Goal: Information Seeking & Learning: Learn about a topic

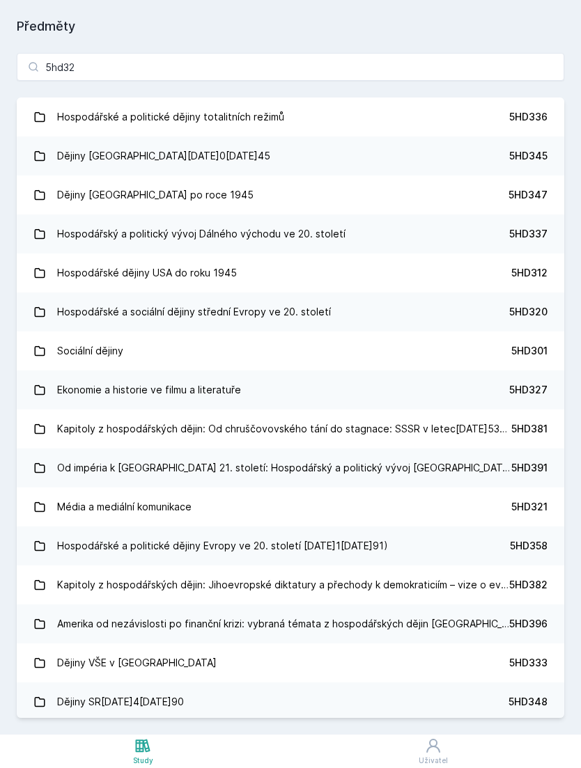
type input "5hd321"
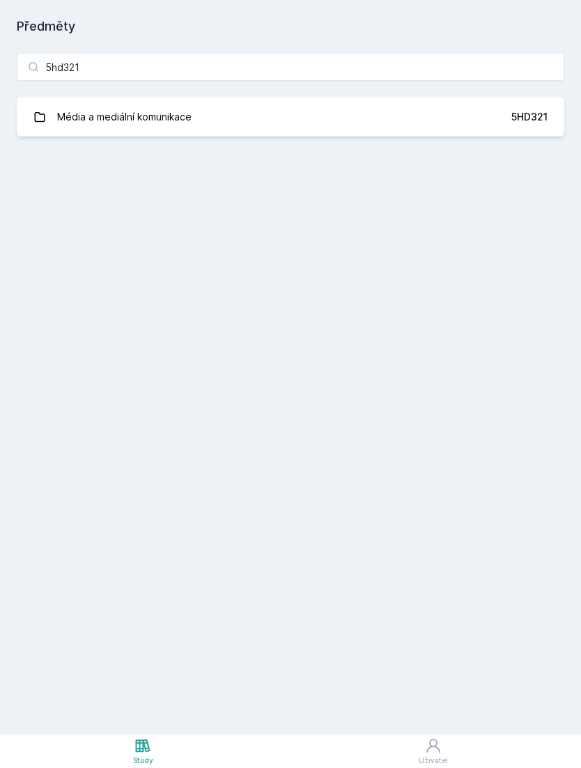
click at [524, 106] on link "Média a mediální komunikace 5HD321" at bounding box center [291, 117] width 548 height 39
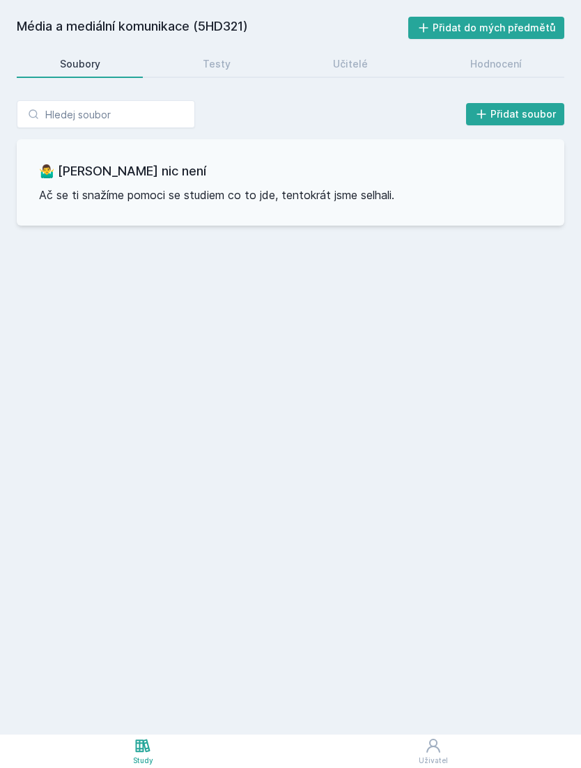
click at [185, 72] on link "Testy" at bounding box center [217, 64] width 114 height 28
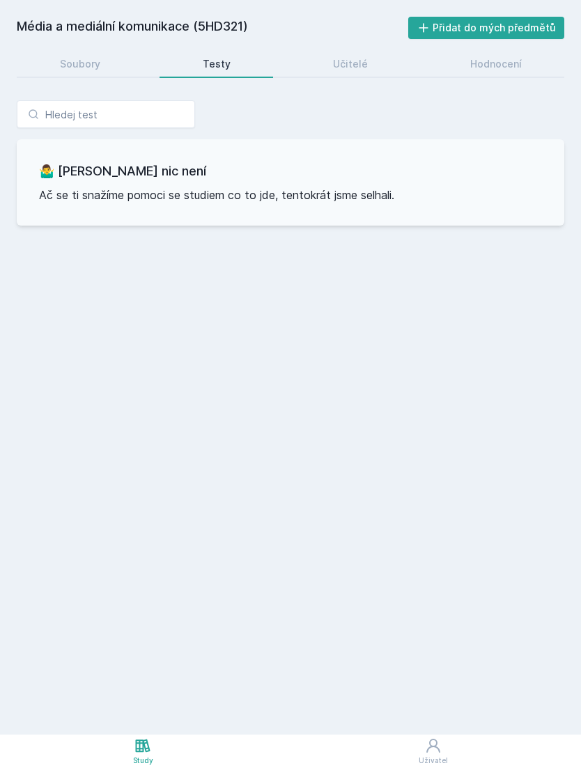
click at [359, 54] on link "Učitelé" at bounding box center [350, 64] width 121 height 28
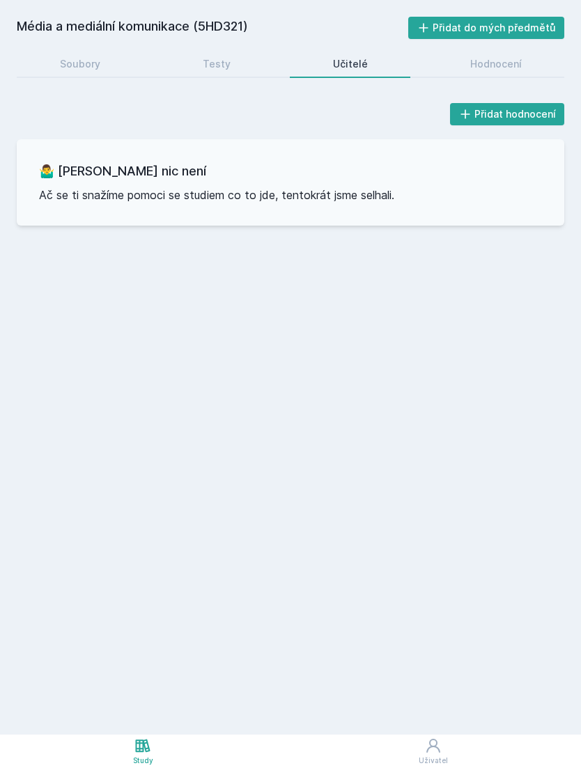
click at [506, 64] on div "Hodnocení" at bounding box center [496, 64] width 52 height 14
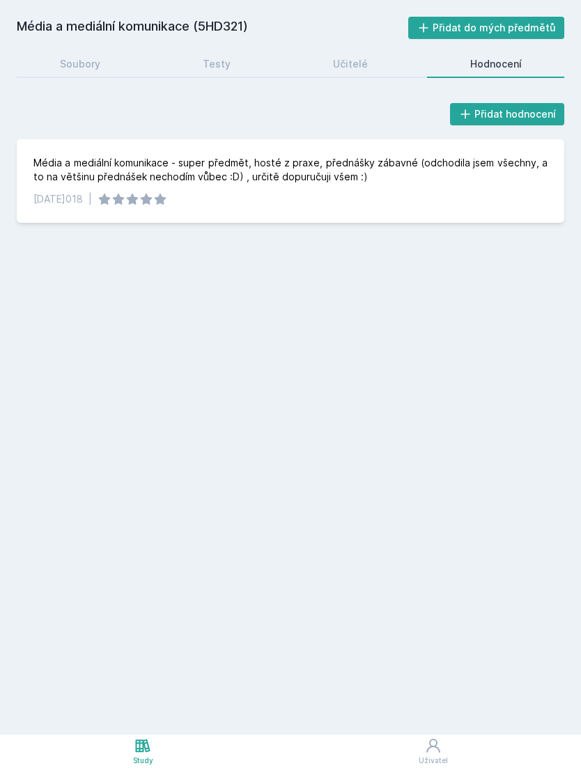
click at [77, 71] on link "Soubory" at bounding box center [80, 64] width 126 height 28
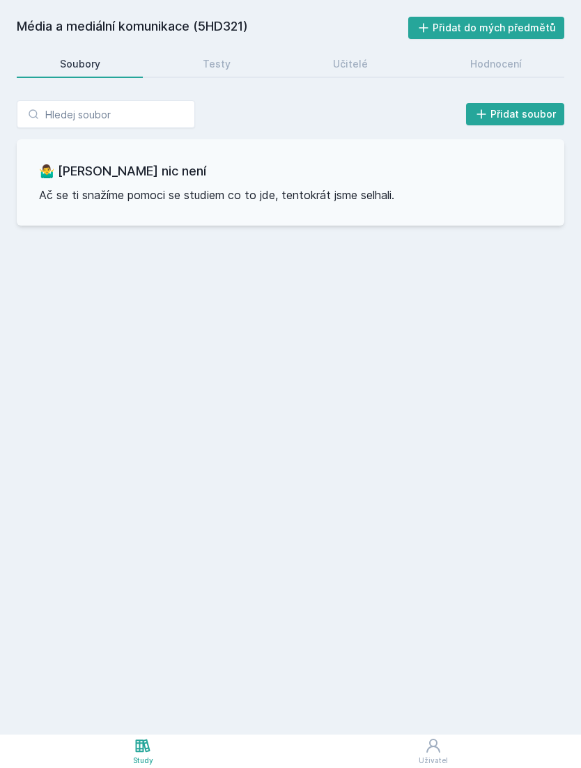
click at [150, 741] on icon at bounding box center [142, 746] width 17 height 17
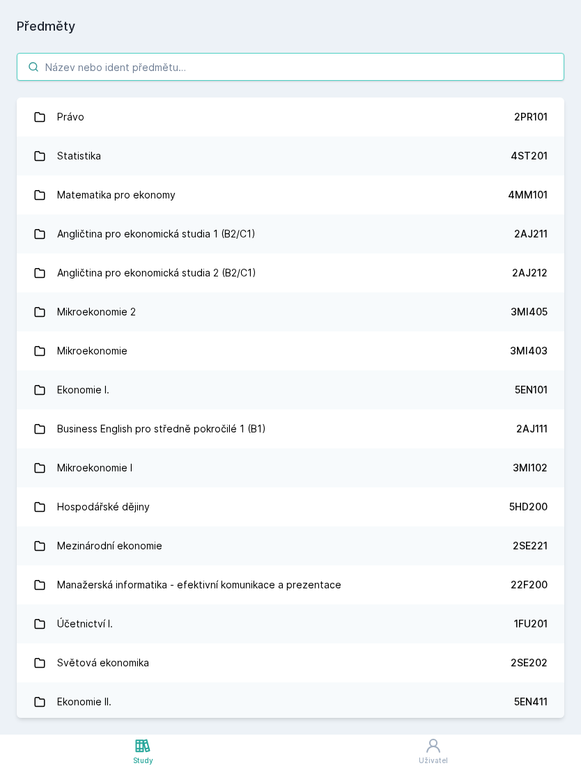
click at [367, 68] on input "search" at bounding box center [291, 67] width 548 height 28
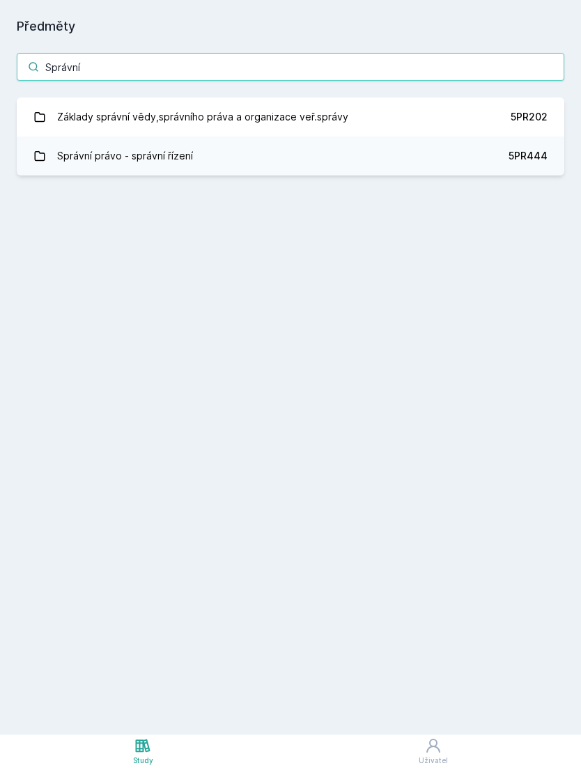
type input "Správní"
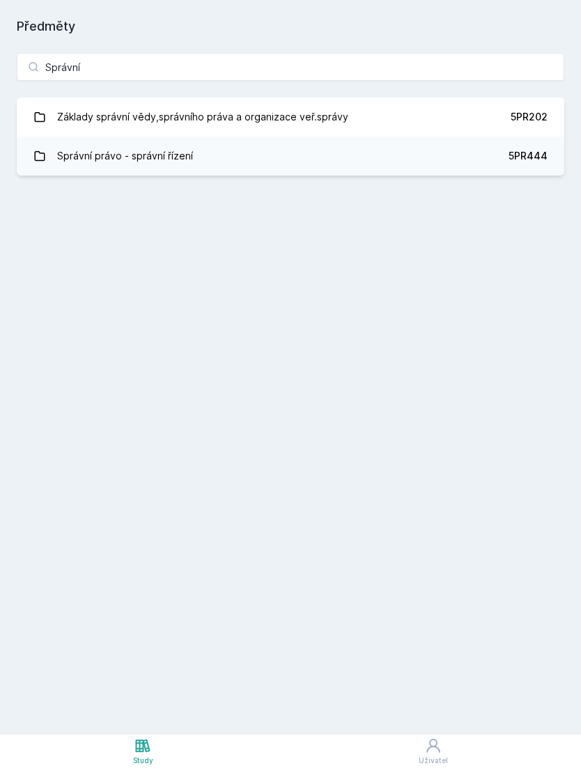
click at [507, 120] on link "Základy správní vědy,správního práva a organizace veř.správy 5PR202" at bounding box center [291, 117] width 548 height 39
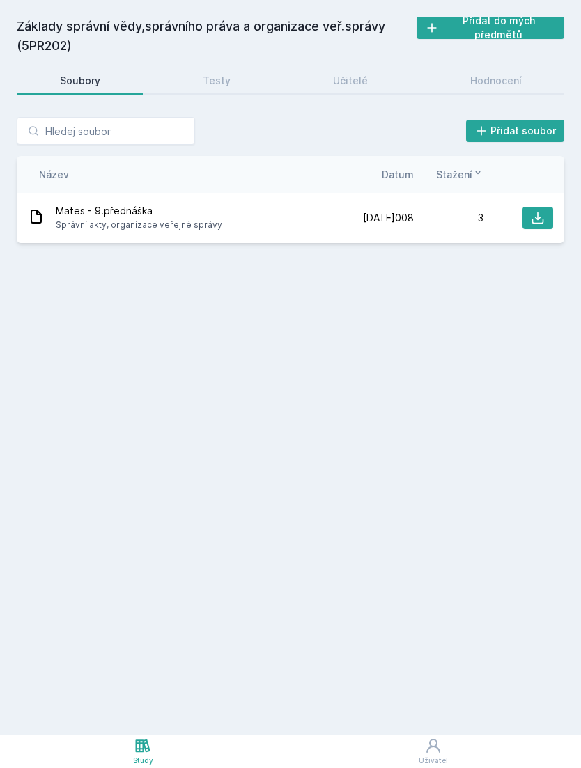
click at [486, 77] on div "Hodnocení" at bounding box center [496, 81] width 52 height 14
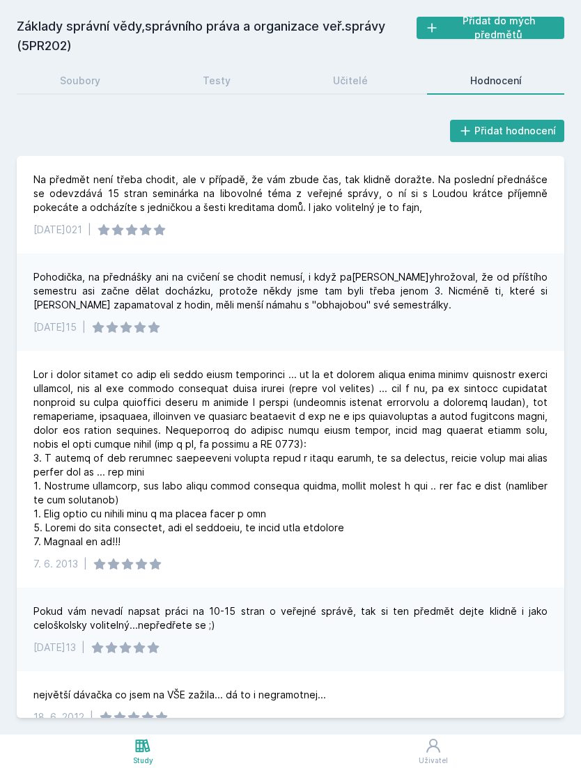
scroll to position [-3, 0]
click at [358, 77] on div "Učitelé" at bounding box center [350, 81] width 35 height 14
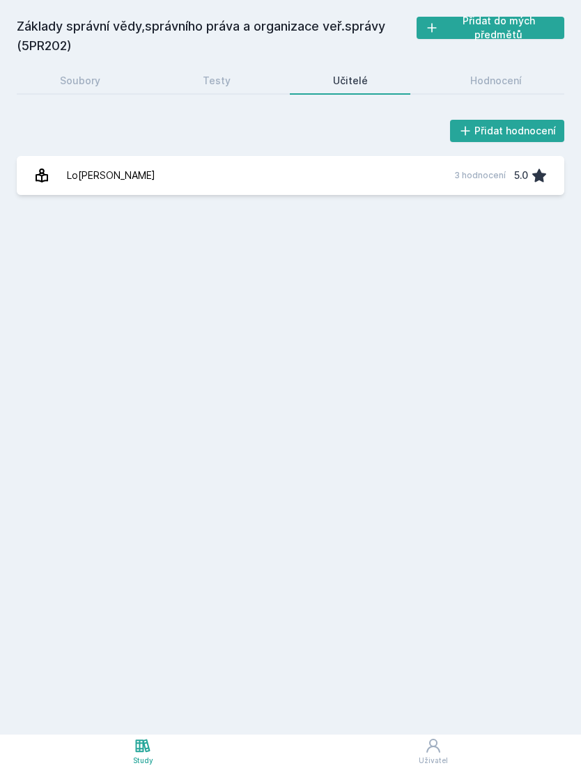
click at [219, 86] on div "Testy" at bounding box center [217, 81] width 28 height 14
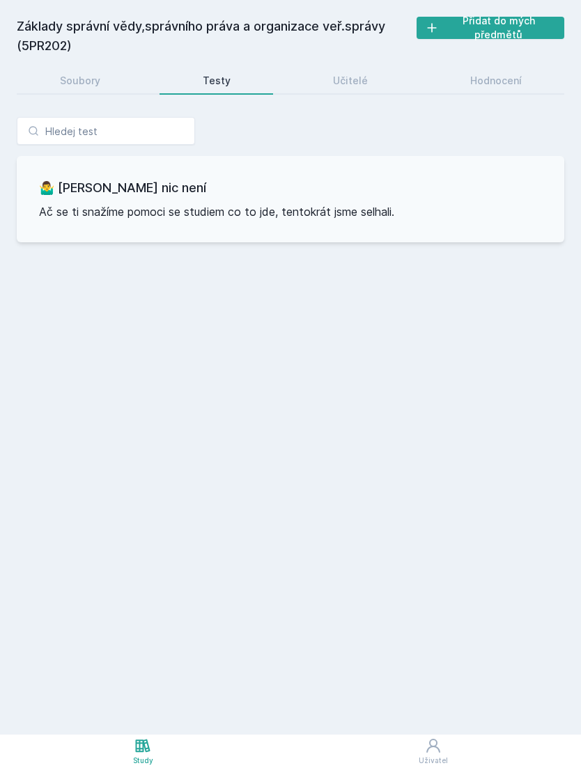
click at [98, 84] on div "Soubory" at bounding box center [80, 81] width 40 height 14
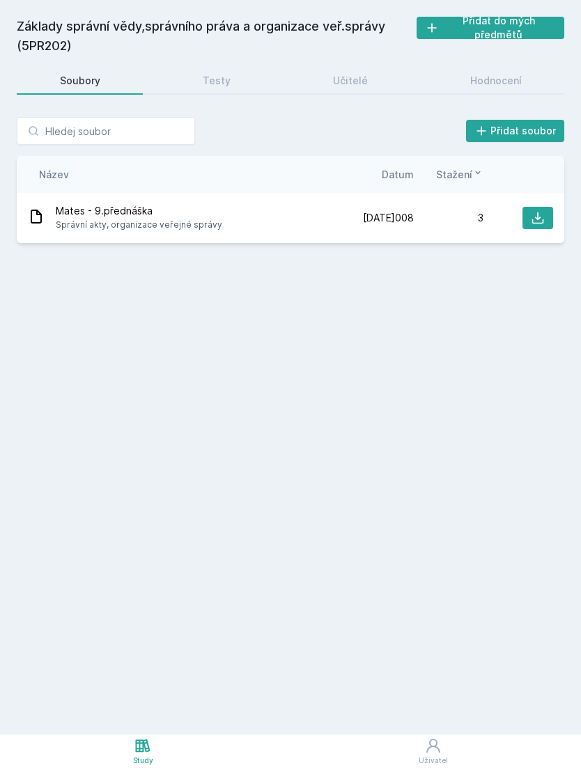
click at [229, 68] on link "Testy" at bounding box center [217, 81] width 114 height 28
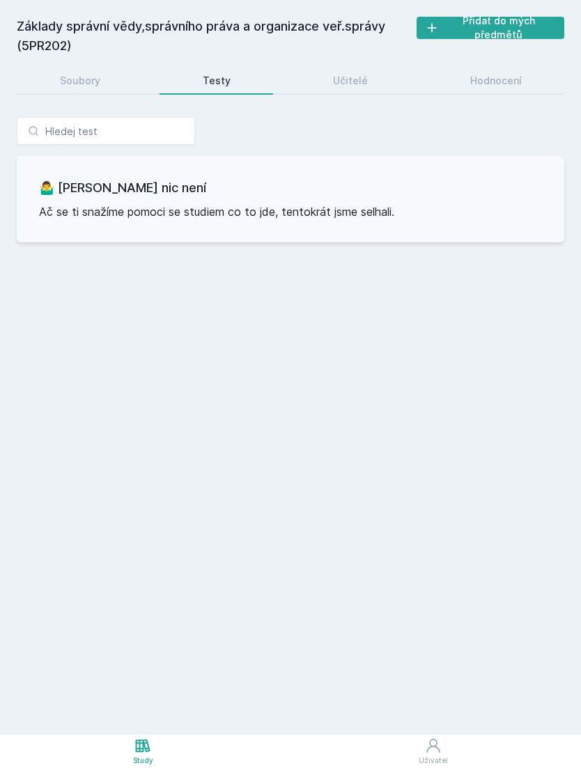
click at [352, 63] on div "Základy správní vědy,správního práva a organizace veř.správy (5PR202) Přidat do…" at bounding box center [291, 368] width 548 height 702
click at [336, 74] on div "Učitelé" at bounding box center [350, 81] width 35 height 14
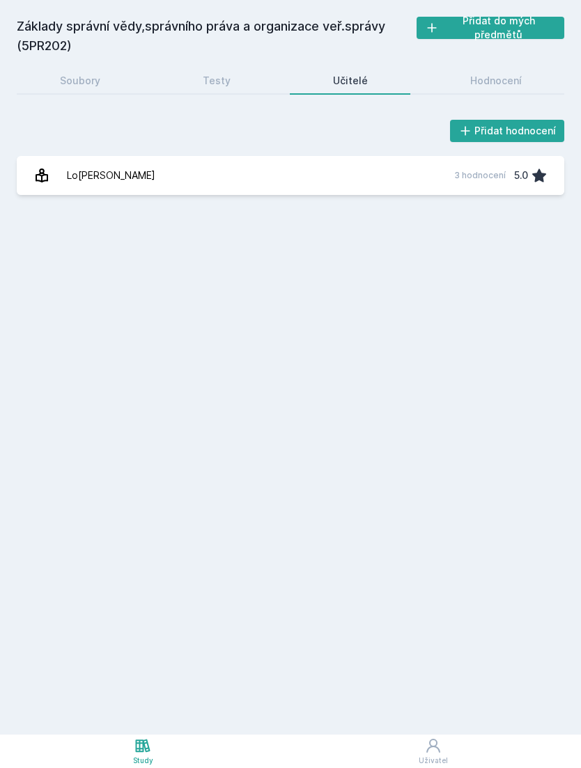
click at [306, 191] on link "Lo[PERSON_NAME] 3 hodnocení 5.0" at bounding box center [291, 175] width 548 height 39
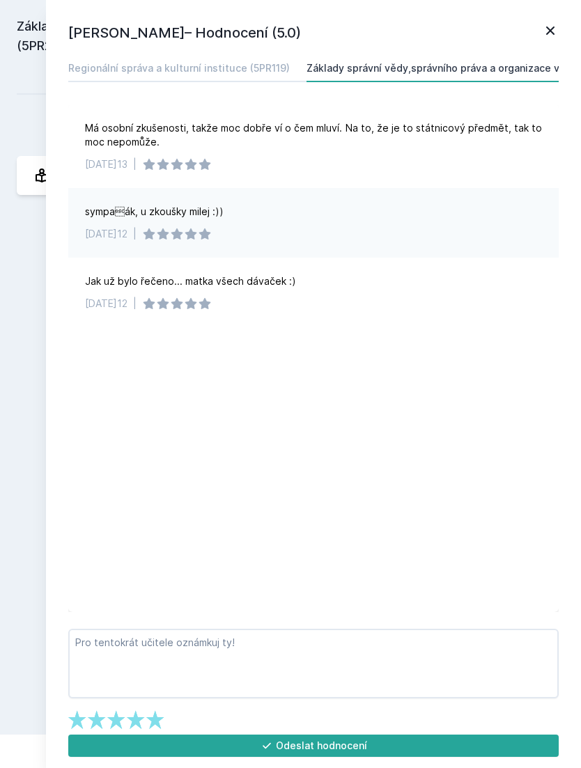
click at [16, 332] on div "Základy správní vědy,správního práva a organizace veř.správy (5PR202) Přidat do…" at bounding box center [290, 367] width 581 height 735
click at [545, 23] on icon at bounding box center [550, 30] width 17 height 17
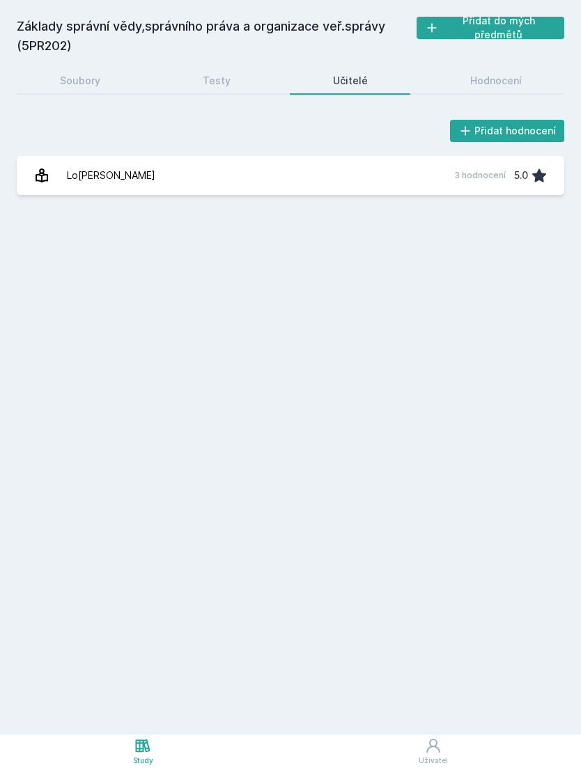
click at [88, 84] on div "Soubory" at bounding box center [80, 81] width 40 height 14
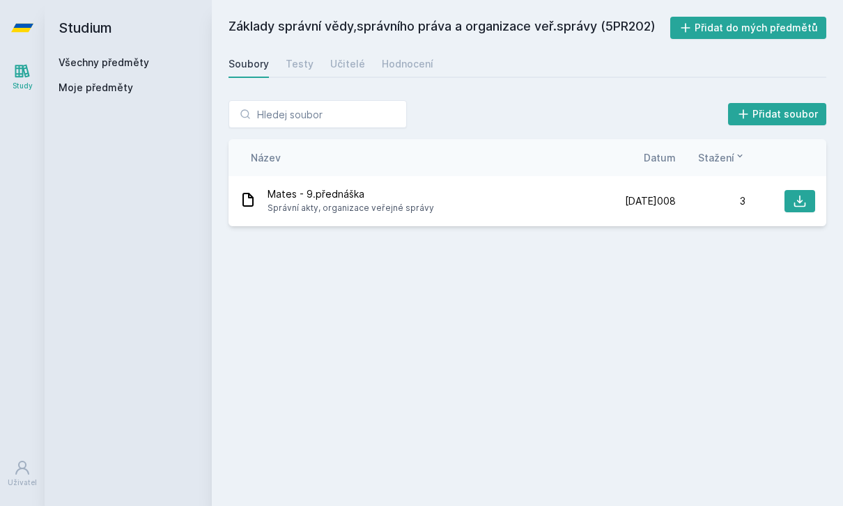
click at [431, 325] on div "Základy správní vědy,správního práva a organizace veř.správy (5PR202) Přidat do…" at bounding box center [528, 253] width 598 height 473
click at [29, 71] on icon at bounding box center [22, 71] width 17 height 17
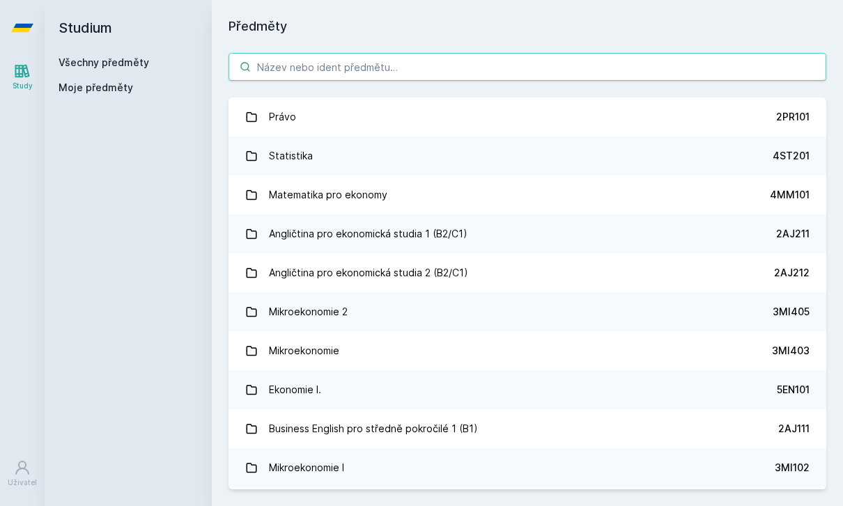
click at [574, 79] on input "search" at bounding box center [528, 67] width 598 height 28
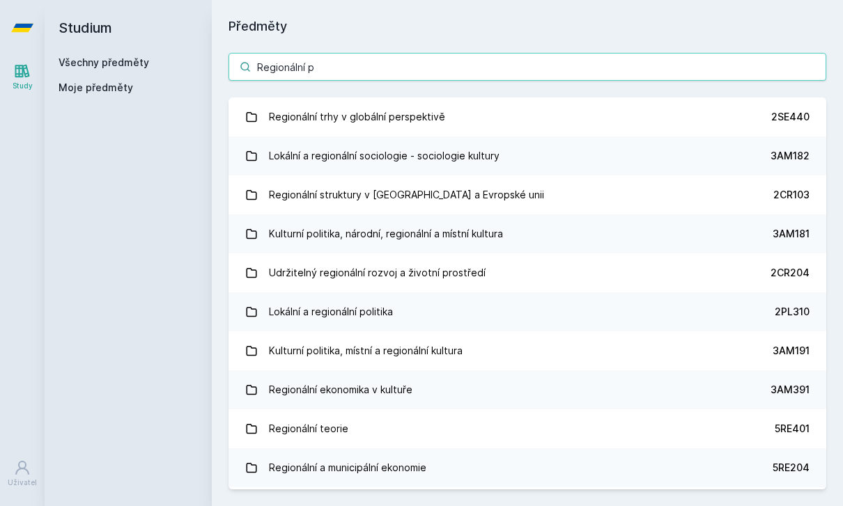
type input "Regionální po"
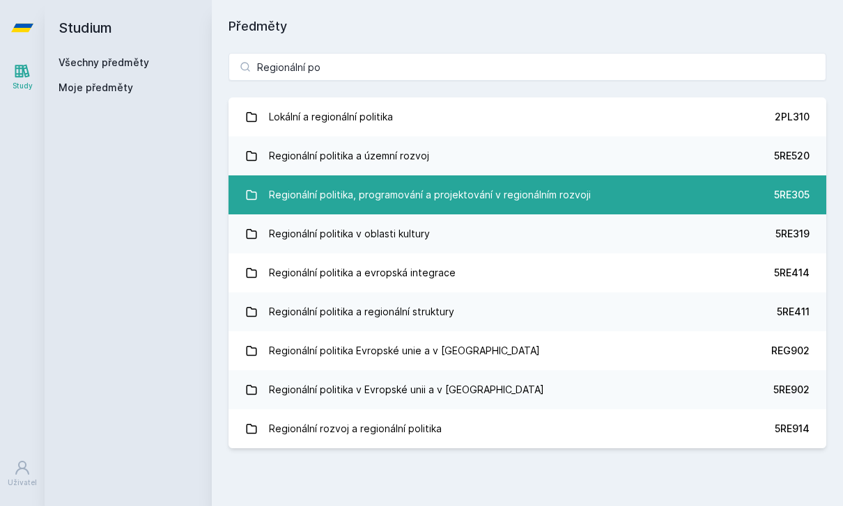
click at [580, 206] on link "Regionální politika, programování a projektování v regionálním rozvoji 5RE305" at bounding box center [528, 195] width 598 height 39
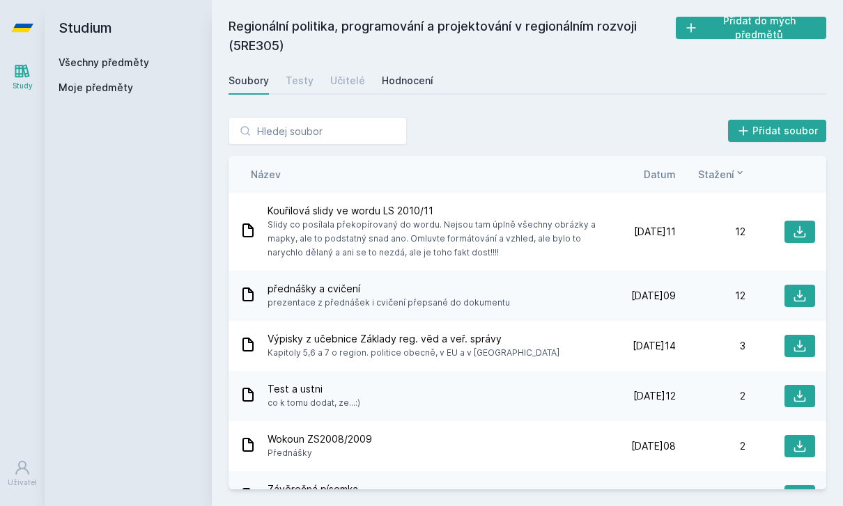
click at [408, 84] on div "Hodnocení" at bounding box center [408, 81] width 52 height 14
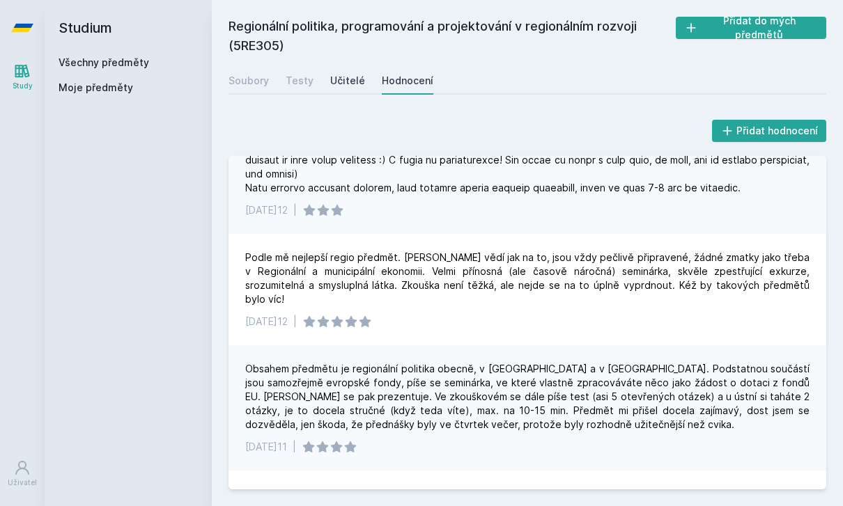
click at [351, 88] on link "Učitelé" at bounding box center [347, 81] width 35 height 28
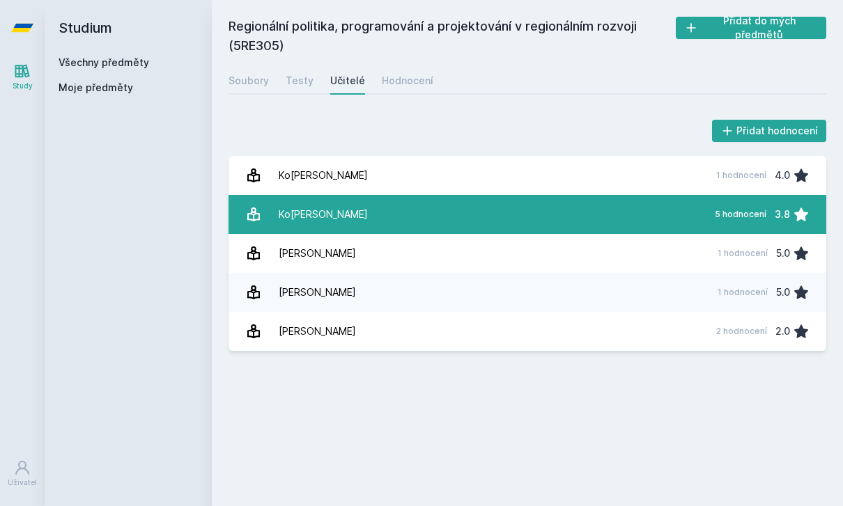
click at [380, 219] on link "Ko[PERSON_NAME] 5 hodnocení 3.8" at bounding box center [528, 214] width 598 height 39
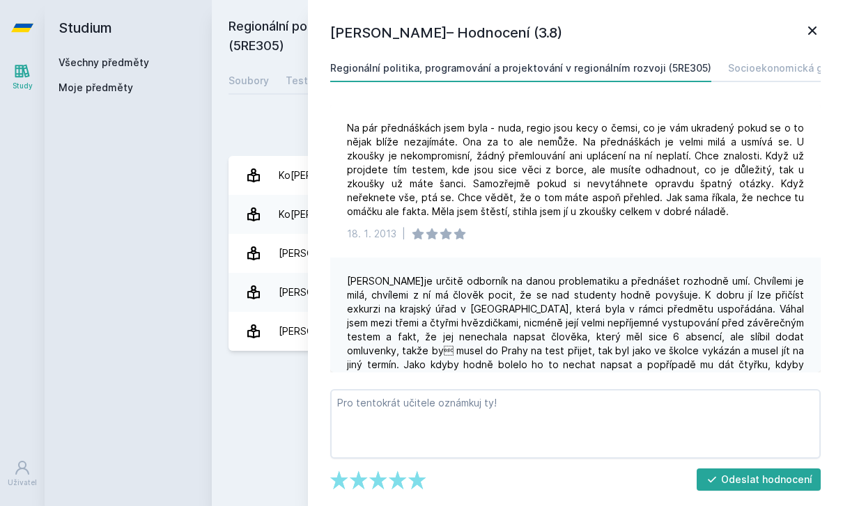
click at [580, 28] on icon at bounding box center [812, 30] width 8 height 8
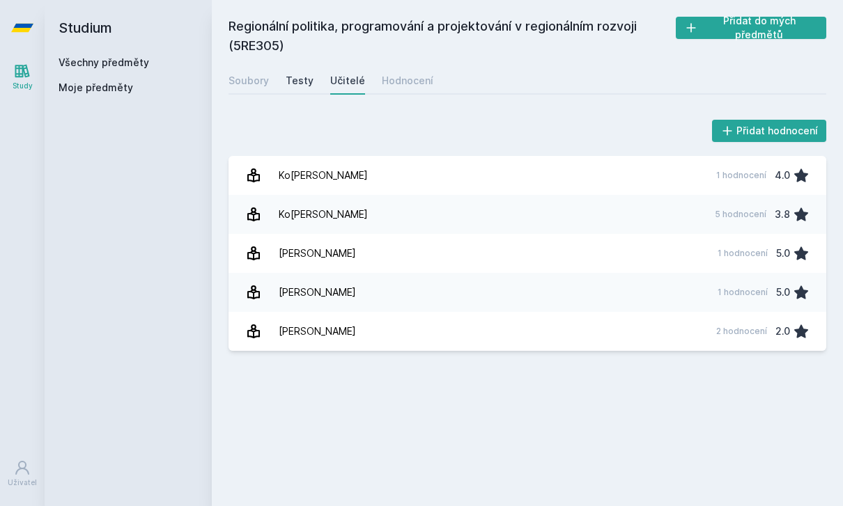
click at [294, 81] on div "Testy" at bounding box center [300, 81] width 28 height 14
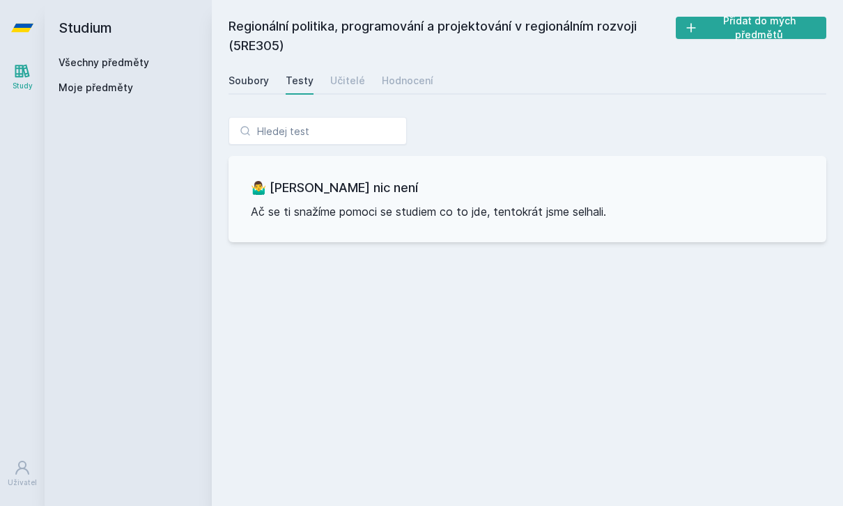
click at [263, 82] on div "Soubory" at bounding box center [249, 81] width 40 height 14
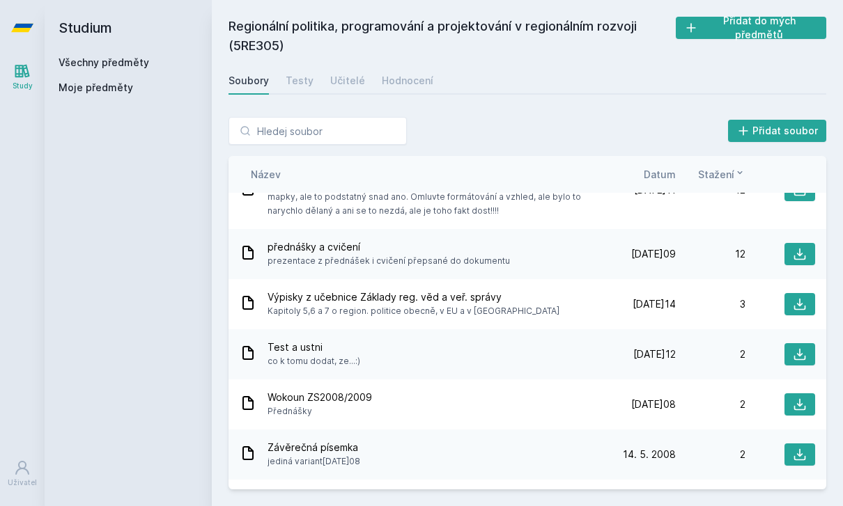
scroll to position [55, 0]
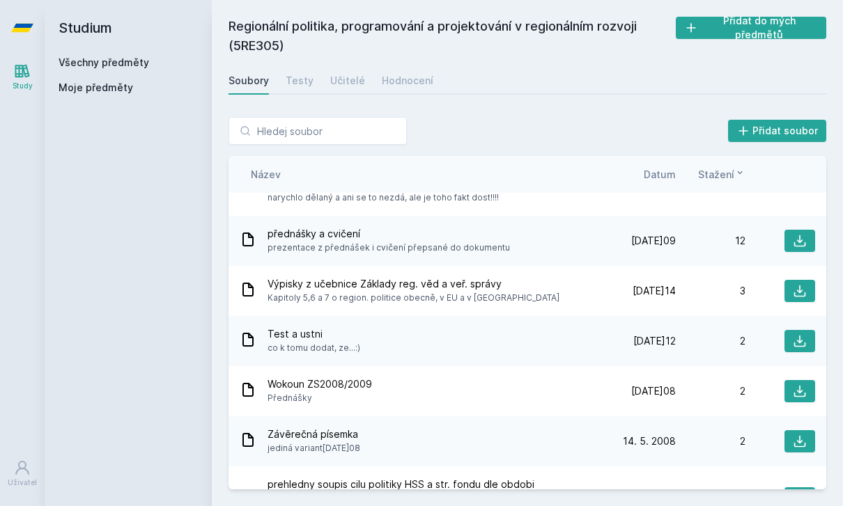
click at [389, 334] on div "Test a ustni co k tomu dodat, ze...:)" at bounding box center [423, 341] width 366 height 28
click at [580, 337] on icon at bounding box center [800, 341] width 14 height 14
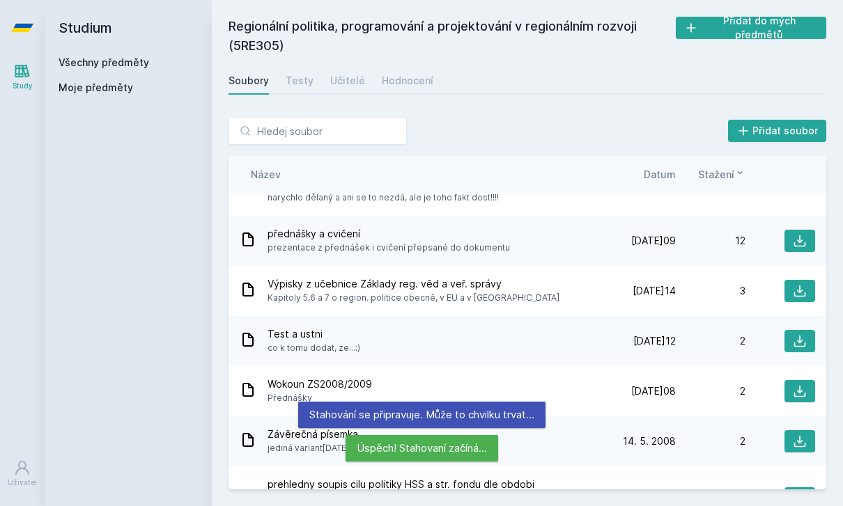
click at [279, 1] on div "Regionální politika, programování a projektování v regionálním rozvoji (5RE305)…" at bounding box center [527, 253] width 631 height 506
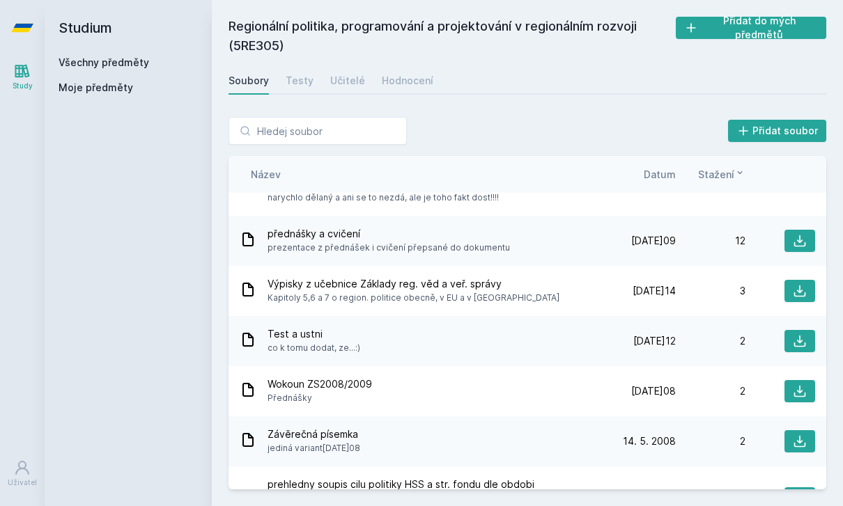
click at [25, 77] on icon at bounding box center [22, 71] width 15 height 13
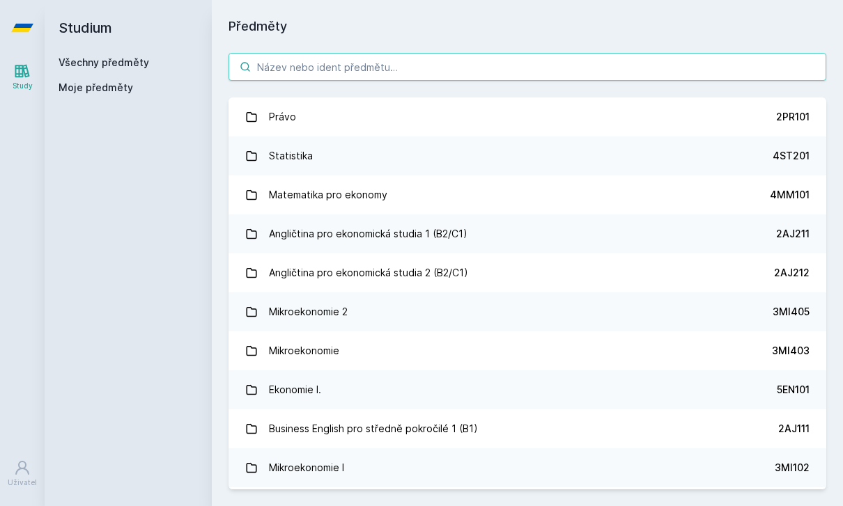
click at [329, 59] on input "search" at bounding box center [528, 67] width 598 height 28
click at [580, 63] on input "search" at bounding box center [528, 67] width 598 height 28
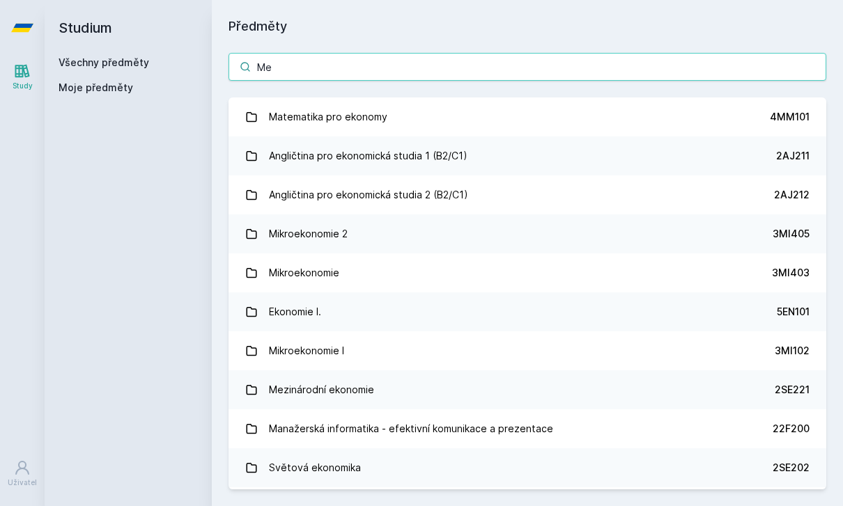
type input "Med"
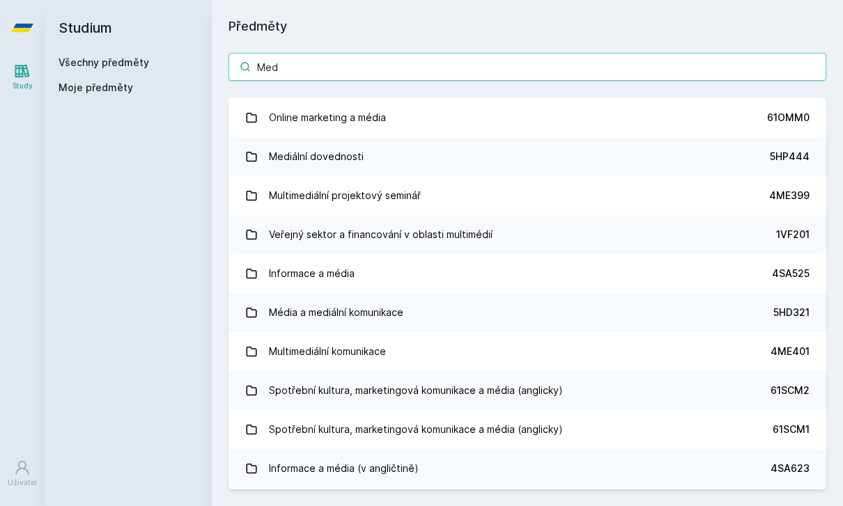
scroll to position [470, 0]
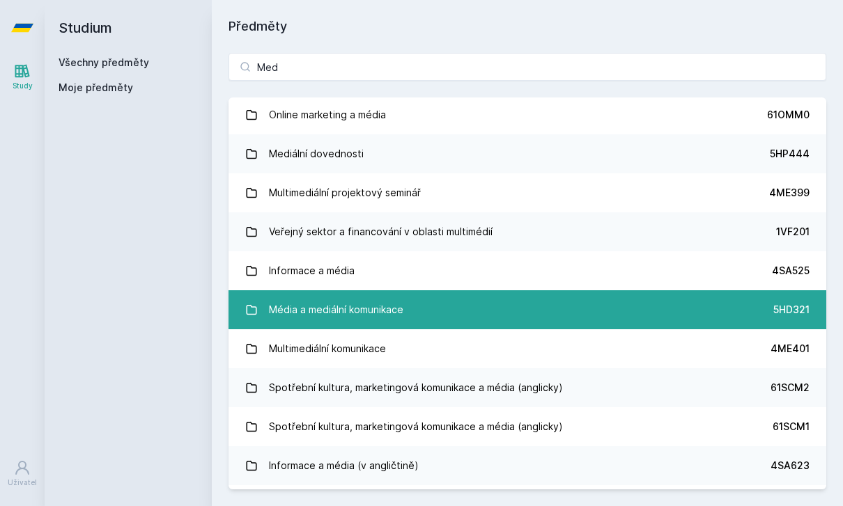
click at [382, 317] on div "Média a mediální komunikace" at bounding box center [336, 310] width 134 height 28
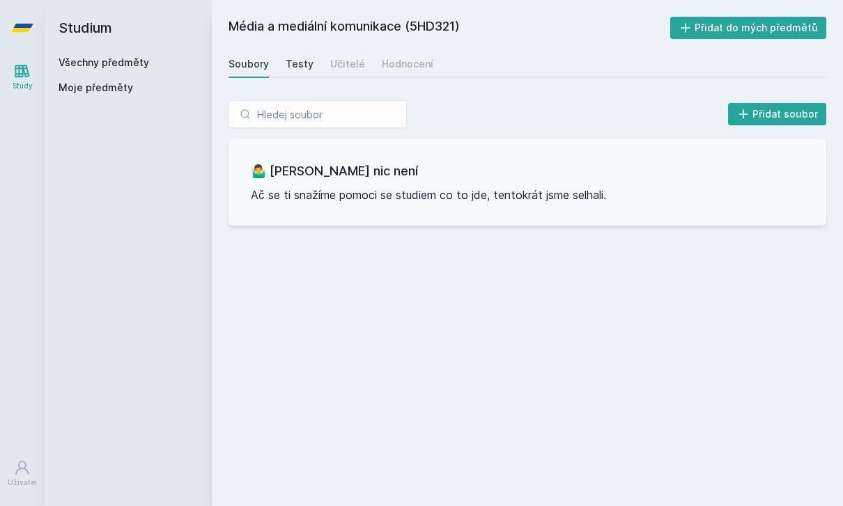
click at [300, 66] on div "Testy" at bounding box center [300, 64] width 28 height 14
click at [346, 61] on div "Učitelé" at bounding box center [347, 64] width 35 height 14
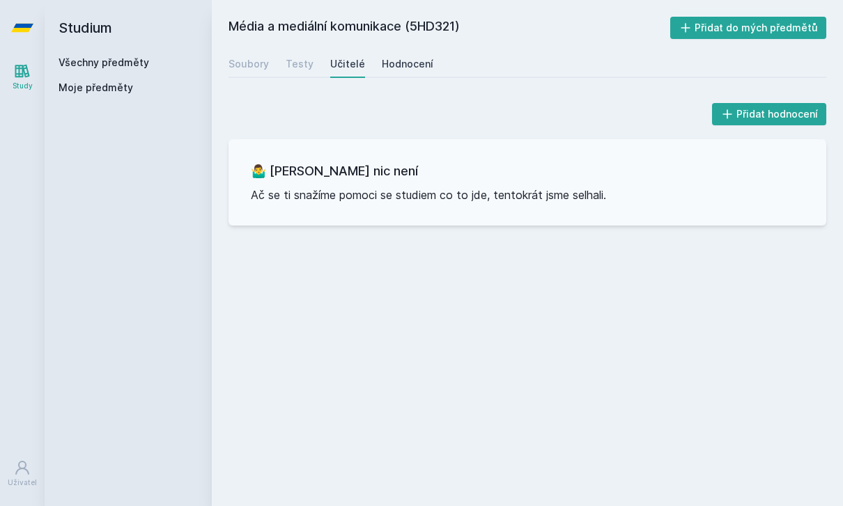
click at [394, 63] on div "Hodnocení" at bounding box center [408, 64] width 52 height 14
